Goal: Navigation & Orientation: Find specific page/section

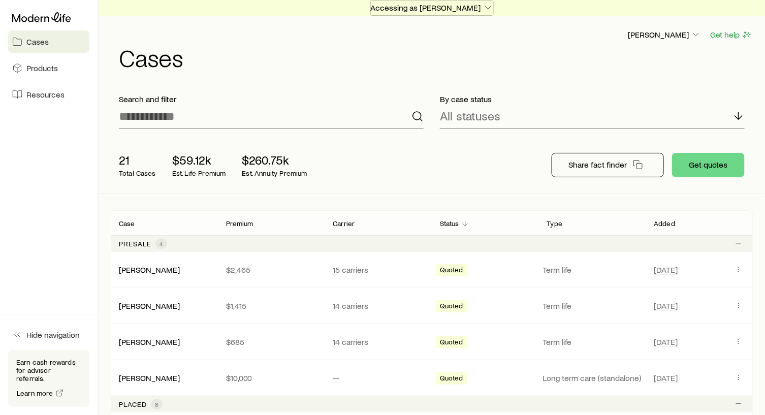
click at [486, 6] on icon "button" at bounding box center [488, 8] width 10 height 10
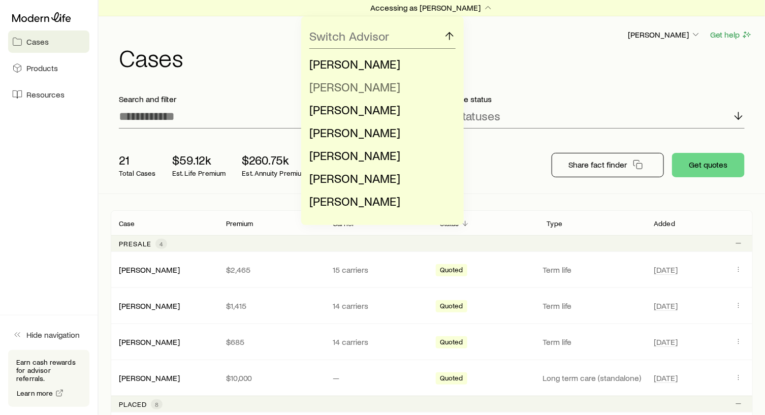
click at [382, 85] on span "[PERSON_NAME]" at bounding box center [355, 86] width 91 height 15
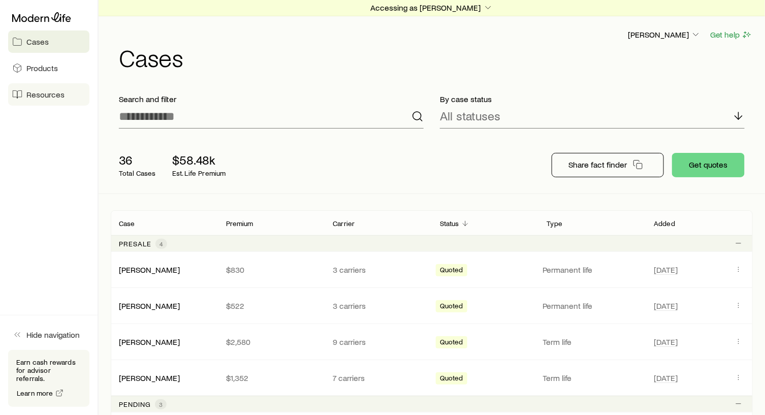
click at [39, 96] on span "Resources" at bounding box center [45, 94] width 38 height 10
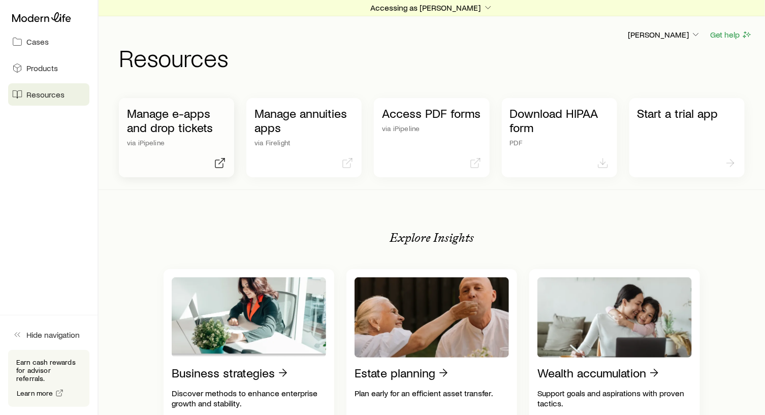
click at [170, 121] on p "Manage e-apps and drop tickets" at bounding box center [176, 120] width 99 height 28
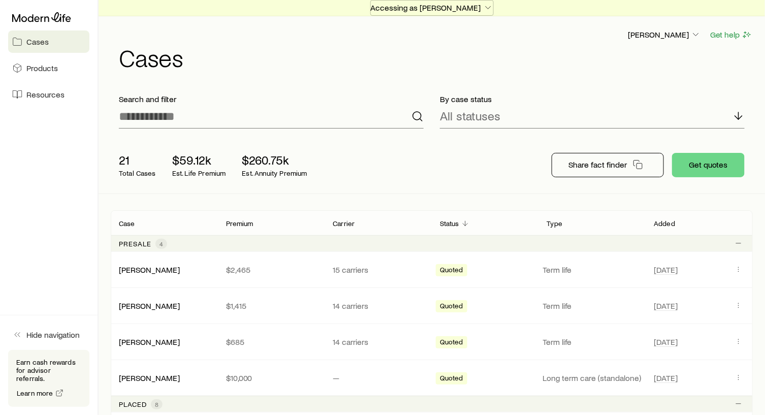
click at [444, 5] on p "Accessing as [PERSON_NAME]" at bounding box center [432, 8] width 122 height 10
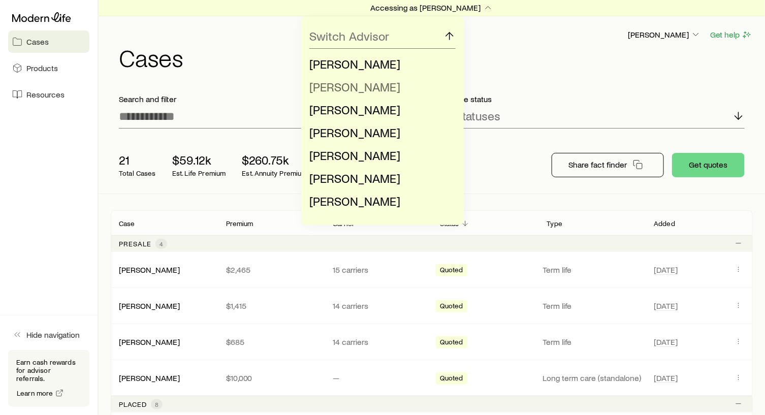
click at [389, 84] on li "[PERSON_NAME]" at bounding box center [380, 87] width 140 height 23
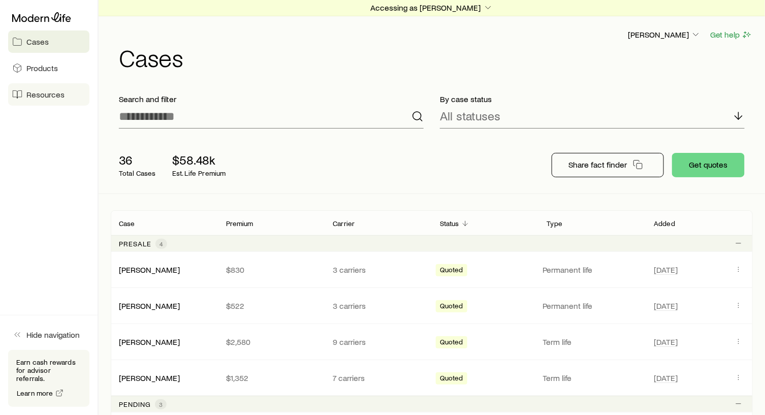
click at [44, 96] on span "Resources" at bounding box center [45, 94] width 38 height 10
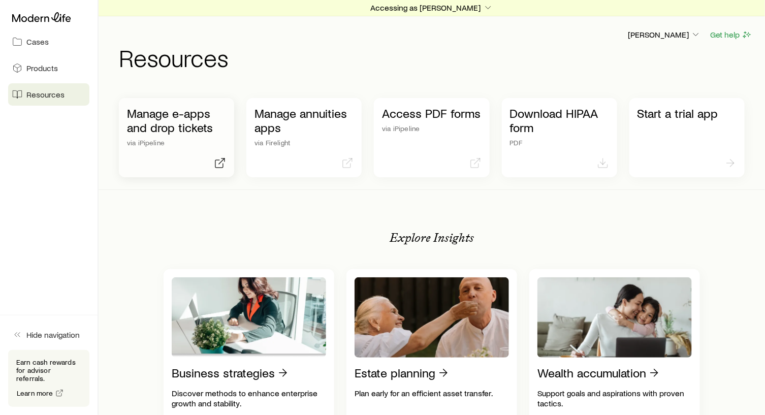
click at [166, 117] on p "Manage e-apps and drop tickets" at bounding box center [176, 120] width 99 height 28
